Goal: Information Seeking & Learning: Learn about a topic

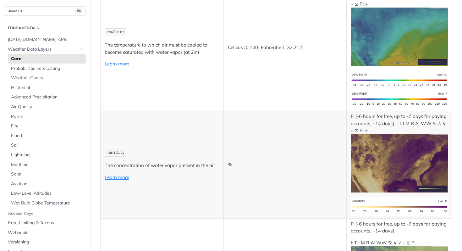
scroll to position [362, 0]
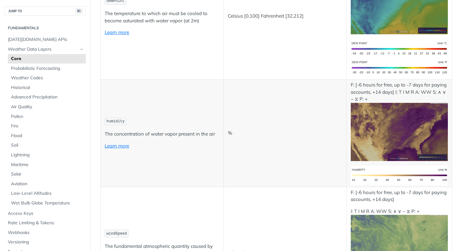
click at [264, 173] on td "%" at bounding box center [285, 134] width 123 height 108
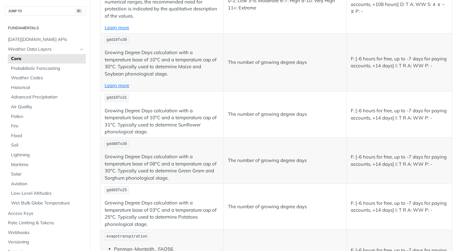
scroll to position [2852, 0]
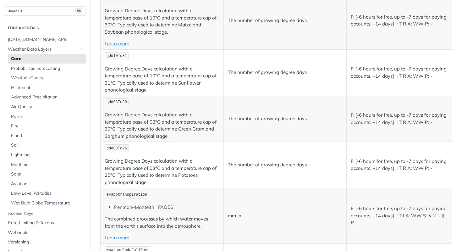
drag, startPoint x: 194, startPoint y: 133, endPoint x: 112, endPoint y: 108, distance: 85.4
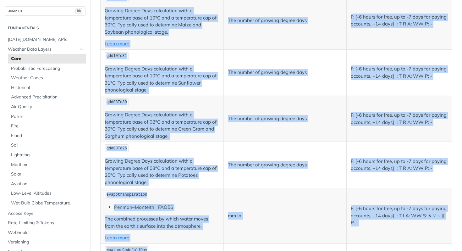
drag, startPoint x: 97, startPoint y: 111, endPoint x: 189, endPoint y: 133, distance: 94.8
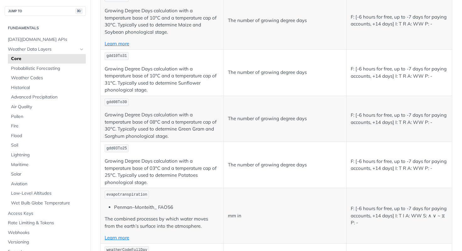
drag, startPoint x: 179, startPoint y: 134, endPoint x: 106, endPoint y: 110, distance: 76.5
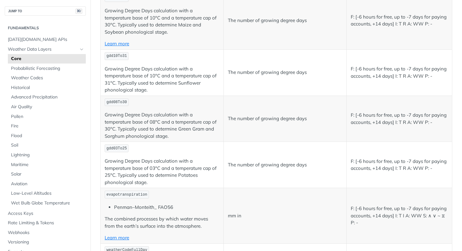
copy span "thunderstormProbability"
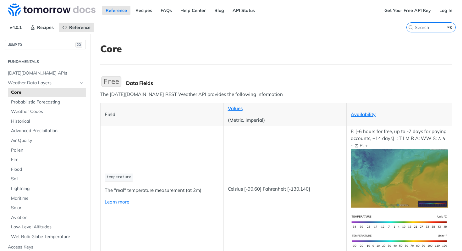
click at [217, 185] on td "temperature The "real" temperature measurement (at 2m) Learn more" at bounding box center [162, 189] width 123 height 126
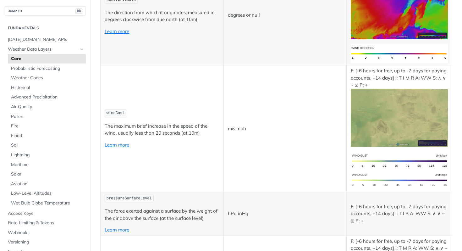
scroll to position [716, 0]
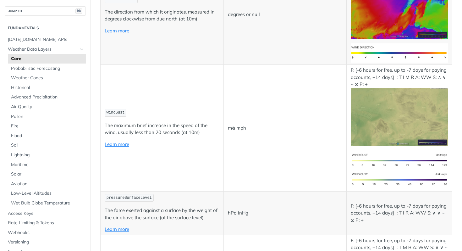
click at [169, 159] on td "windGust The maximum brief increase in the speed of the wind, usually less than…" at bounding box center [162, 128] width 123 height 126
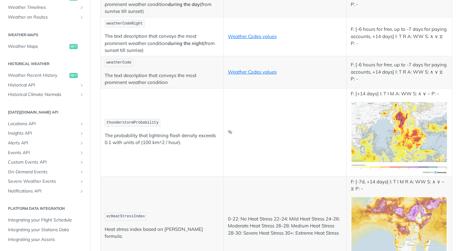
scroll to position [30, 0]
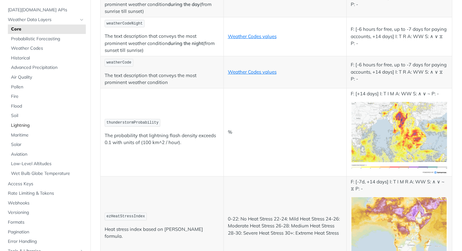
click at [33, 129] on link "Lightning" at bounding box center [47, 125] width 78 height 9
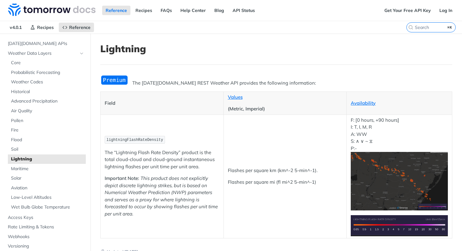
click at [128, 138] on span "lightningFlashRateDensity" at bounding box center [135, 140] width 57 height 4
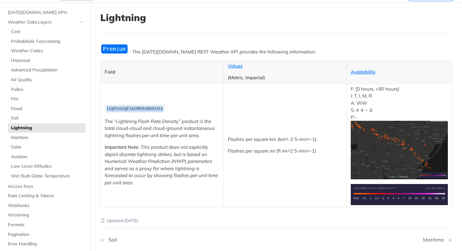
scroll to position [42, 0]
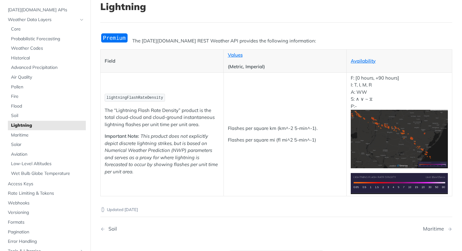
click at [178, 168] on p "Important Note: This product does not explicitly depict discrete lightning stri…" at bounding box center [162, 154] width 115 height 42
click at [148, 98] on span "lightningFlashRateDensity" at bounding box center [135, 98] width 57 height 4
click at [270, 88] on td "Flashes per square km (km^-2 5-min^-1). Flashes per square mi (fl mi^2 5-min^-1)" at bounding box center [285, 134] width 123 height 124
